Goal: Information Seeking & Learning: Learn about a topic

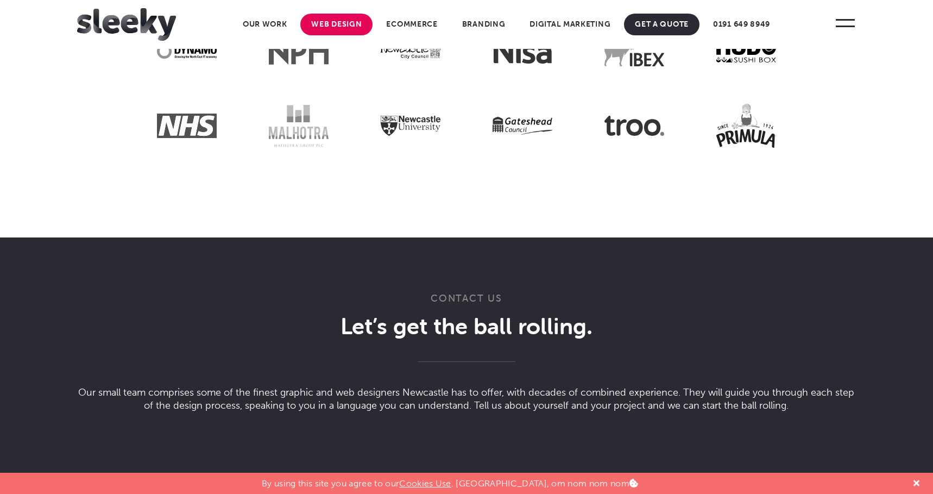
scroll to position [2851, 0]
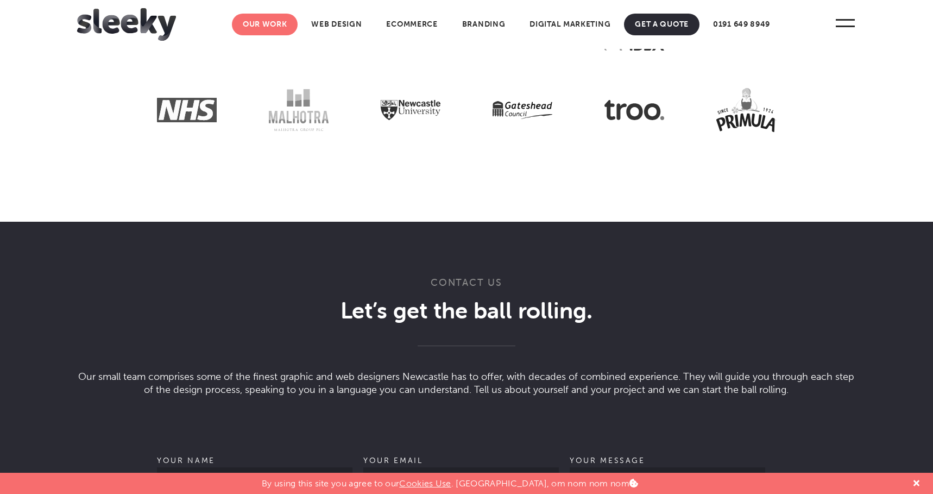
click at [270, 23] on link "Our Work" at bounding box center [265, 25] width 66 height 22
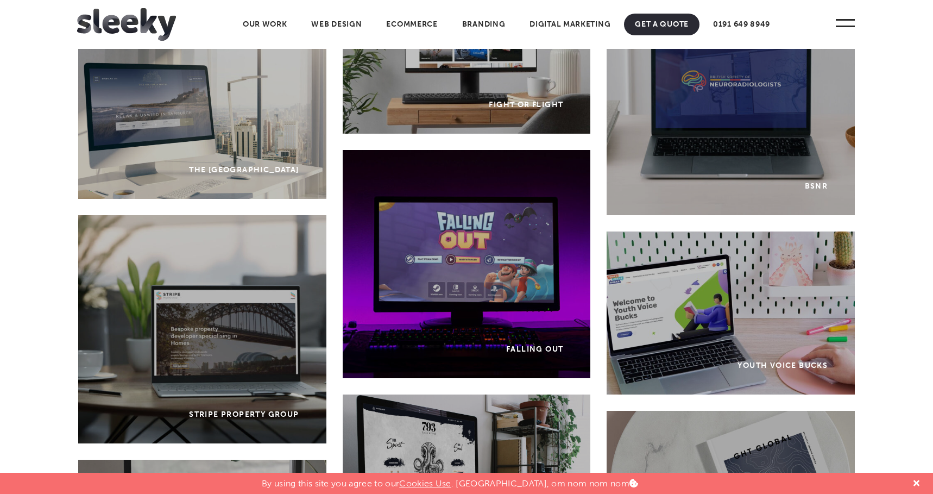
scroll to position [2598, 0]
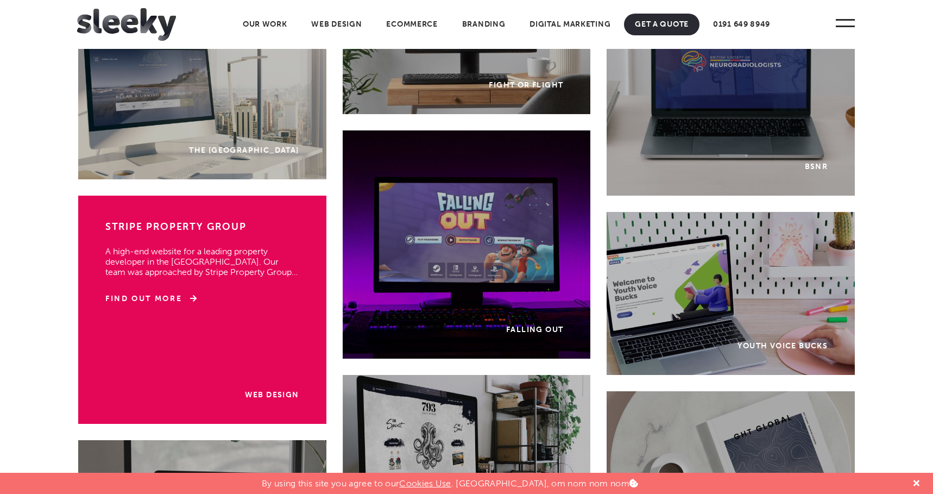
click at [182, 356] on div "Web Design Stripe Property Group A high-end website for a leading property deve…" at bounding box center [202, 309] width 248 height 228
click at [172, 294] on link "Find Out More" at bounding box center [151, 298] width 92 height 11
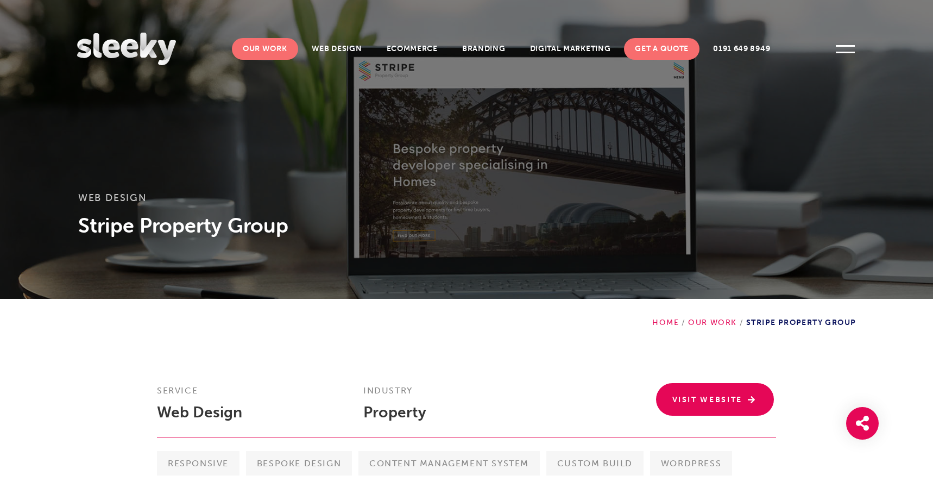
click at [273, 55] on link "Our Work" at bounding box center [265, 49] width 66 height 22
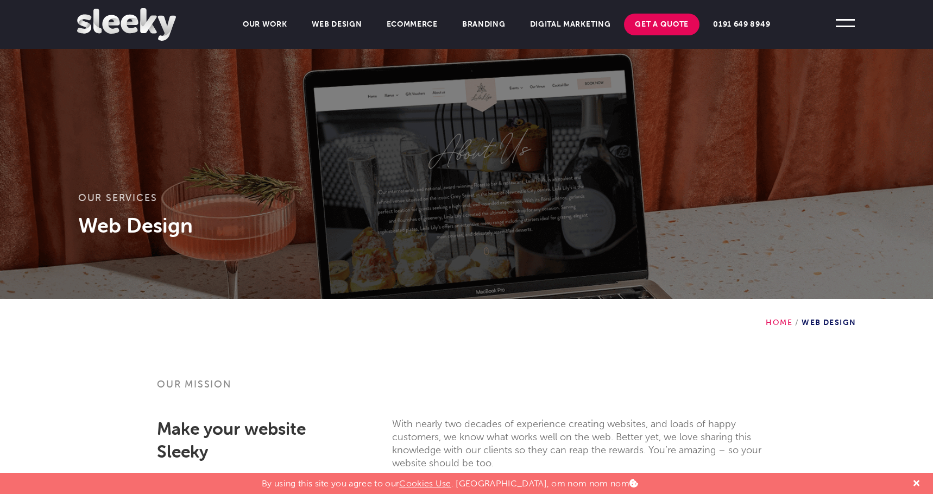
scroll to position [104, 0]
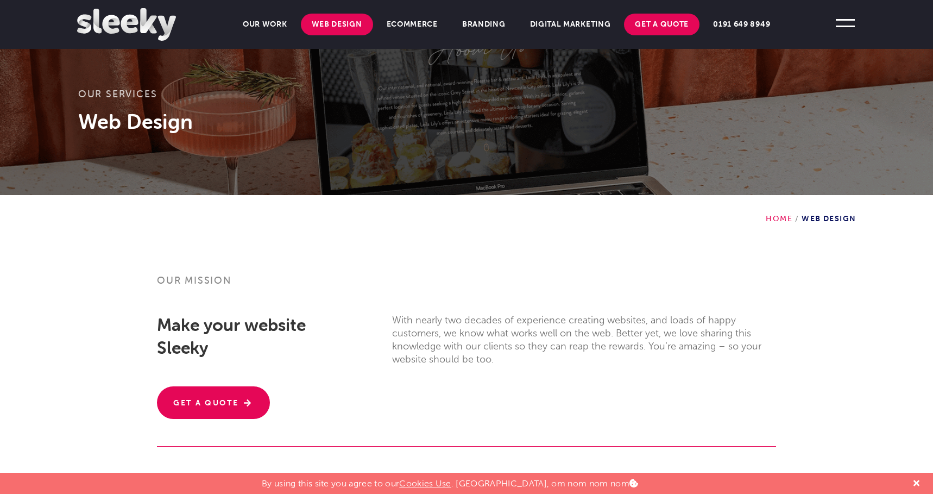
click at [344, 25] on link "Web Design" at bounding box center [337, 25] width 72 height 22
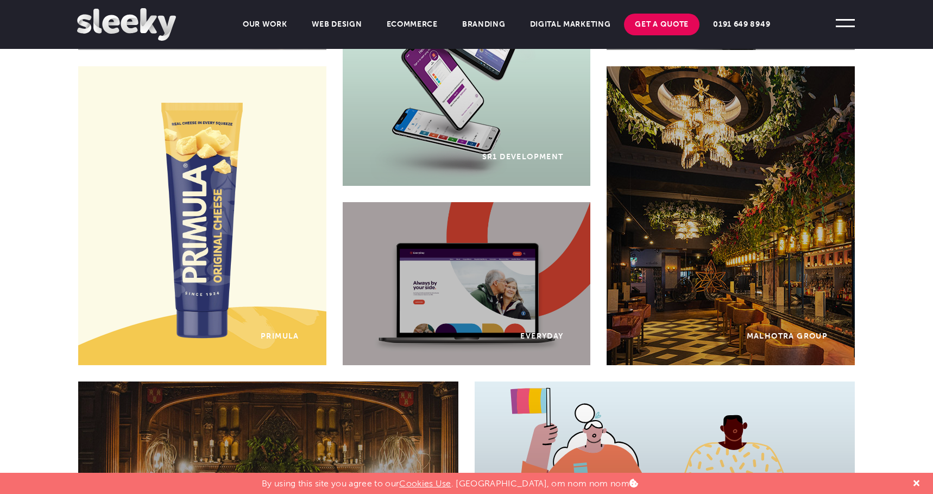
scroll to position [773, 0]
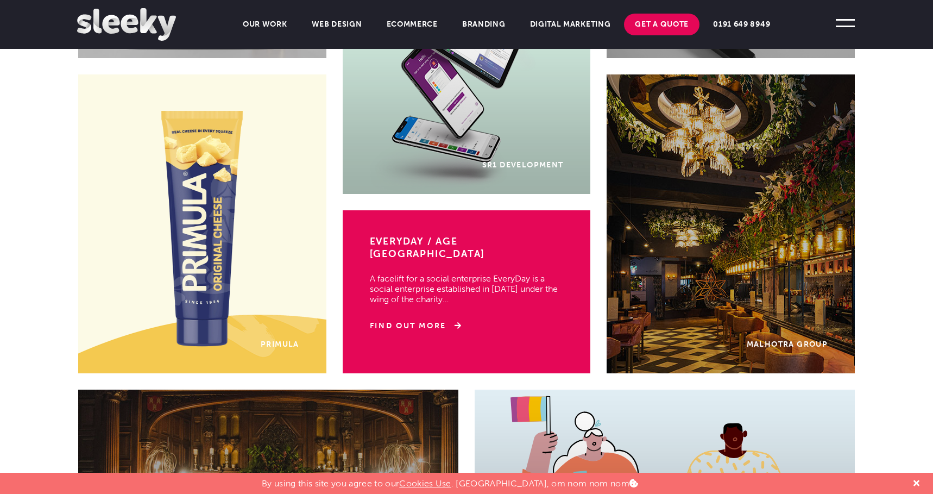
click at [530, 277] on p "A facelift for a social enterprise EveryDay is a social enterprise established …" at bounding box center [467, 283] width 194 height 42
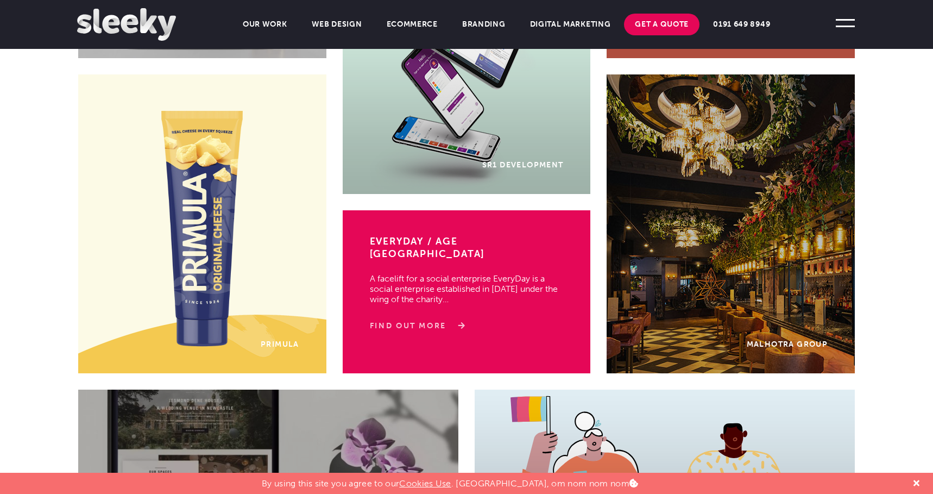
click at [441, 320] on link "Find Out More" at bounding box center [416, 325] width 92 height 11
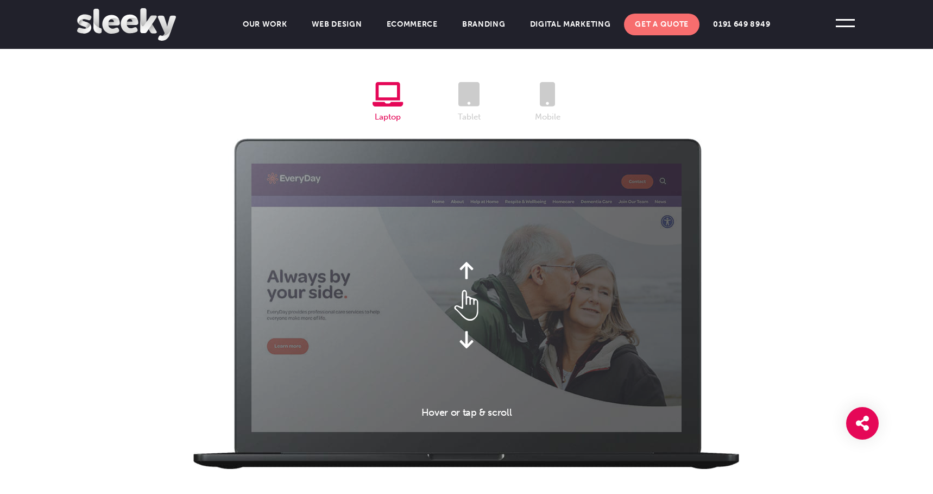
click at [554, 109] on li "Mobile" at bounding box center [548, 103] width 80 height 43
click at [547, 93] on icon at bounding box center [547, 94] width 15 height 24
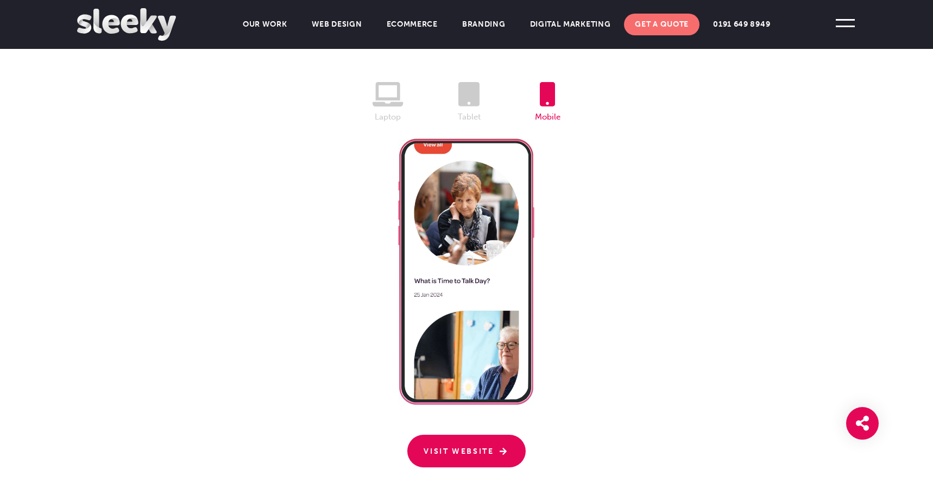
scroll to position [2346, 0]
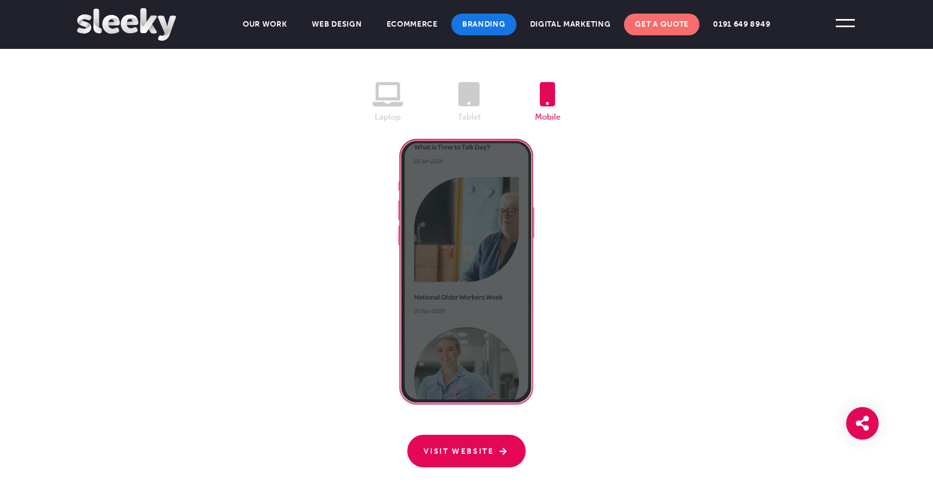
click at [497, 26] on link "Branding" at bounding box center [483, 25] width 65 height 22
